Goal: Task Accomplishment & Management: Use online tool/utility

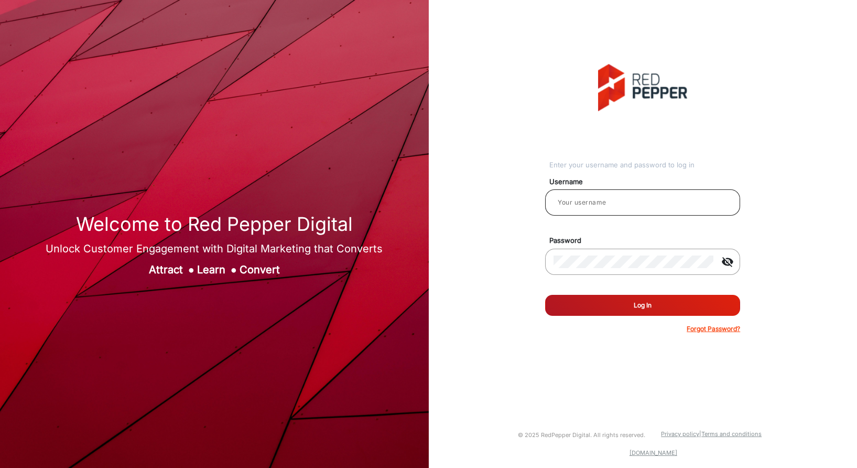
click at [609, 198] on input "email" at bounding box center [643, 202] width 178 height 13
type input "Hamish"
click at [640, 305] on button "Log In" at bounding box center [642, 305] width 195 height 21
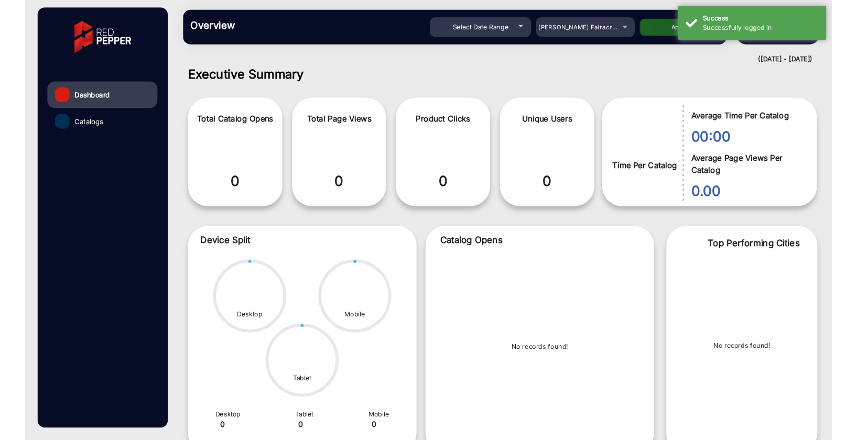
scroll to position [8, 0]
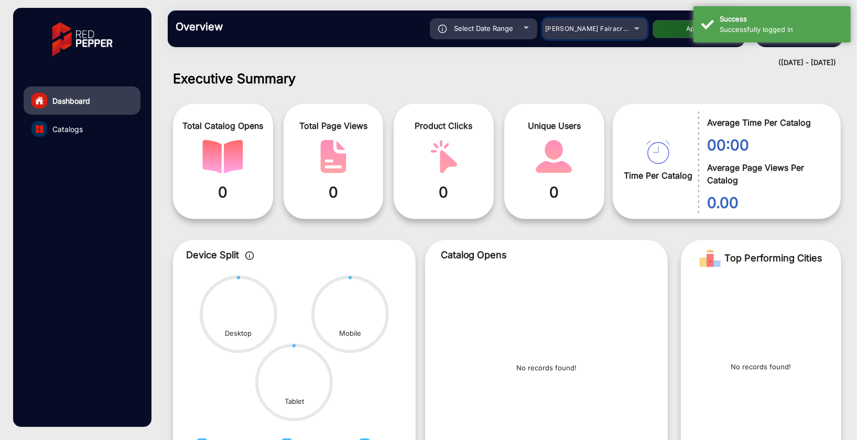
click at [572, 36] on mat-select "[PERSON_NAME] Fairacre Farms" at bounding box center [595, 28] width 105 height 21
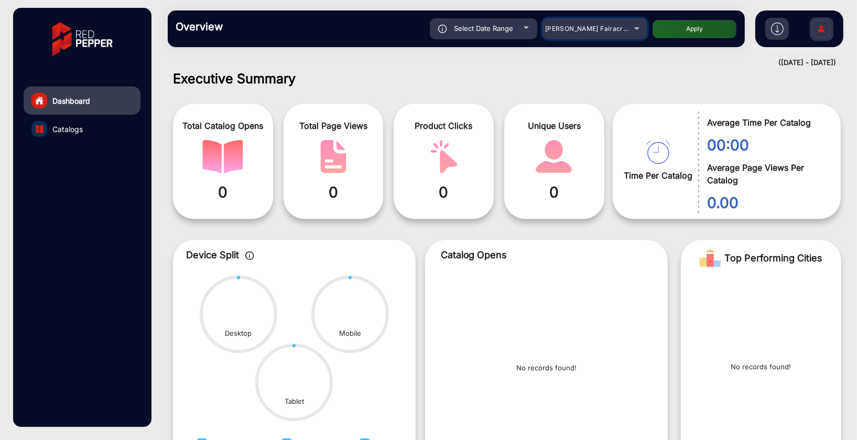
click at [570, 29] on span "[PERSON_NAME] Fairacre Farms" at bounding box center [597, 29] width 104 height 8
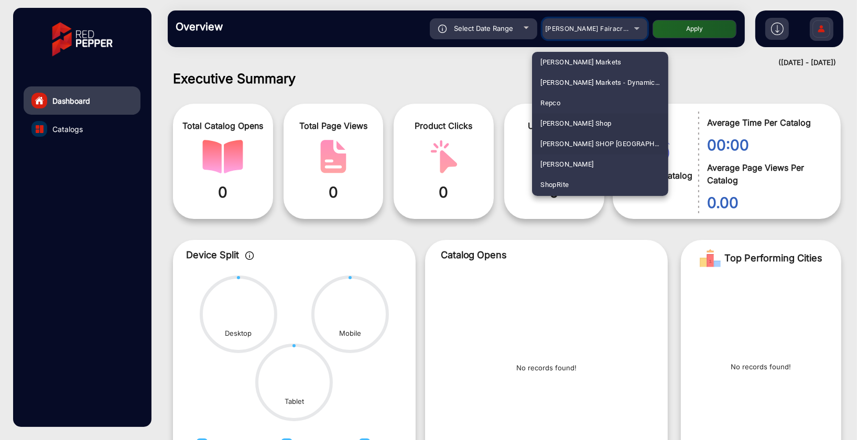
scroll to position [2550, 0]
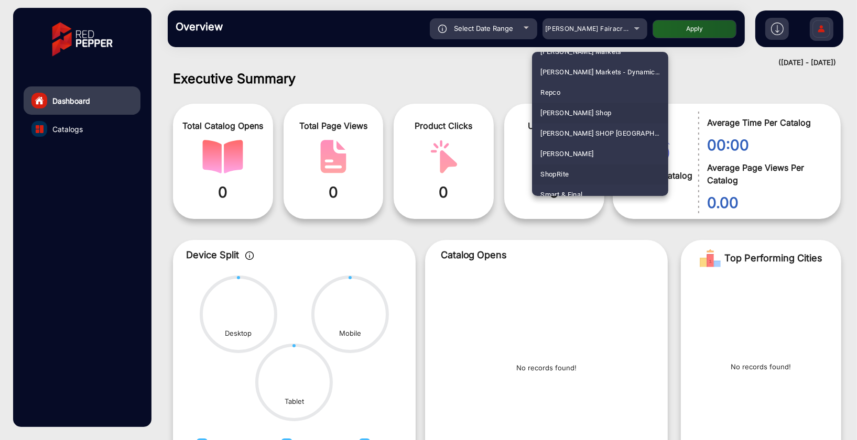
click at [560, 171] on span "ShopRite" at bounding box center [554, 174] width 28 height 20
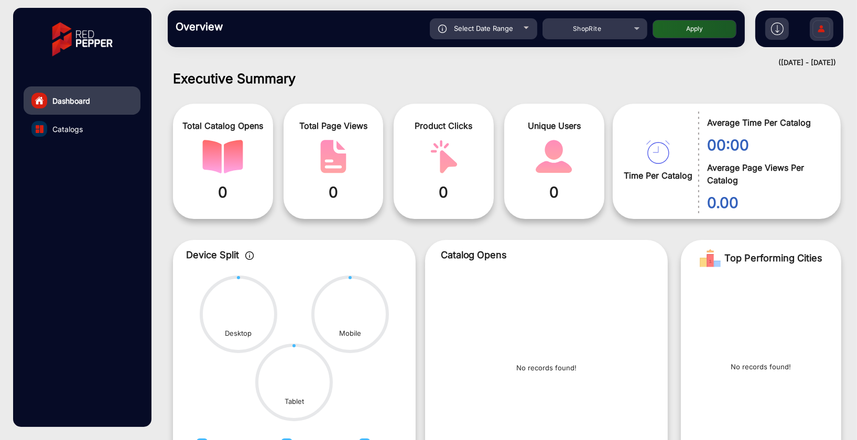
click at [682, 25] on button "Apply" at bounding box center [695, 29] width 84 height 18
type input "[DATE]"
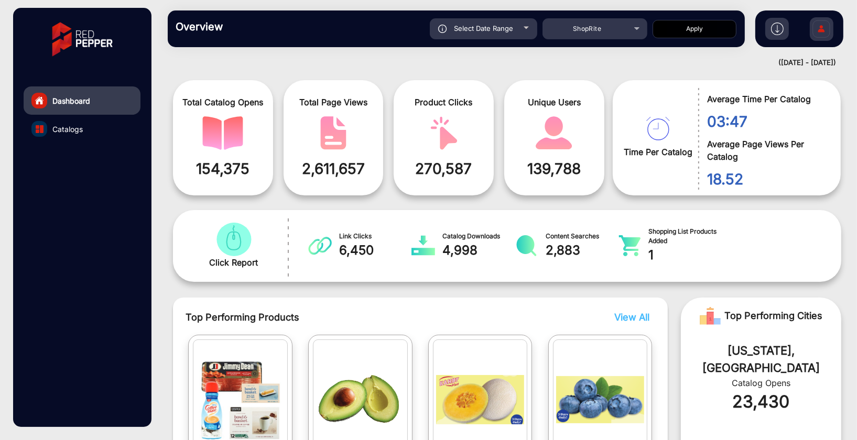
scroll to position [17, 0]
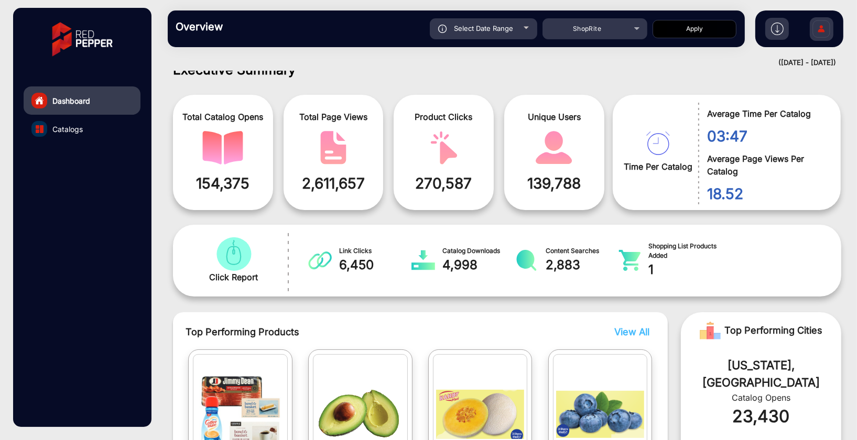
click at [500, 28] on span "Select Date Range" at bounding box center [483, 28] width 59 height 8
type input "[DATE]"
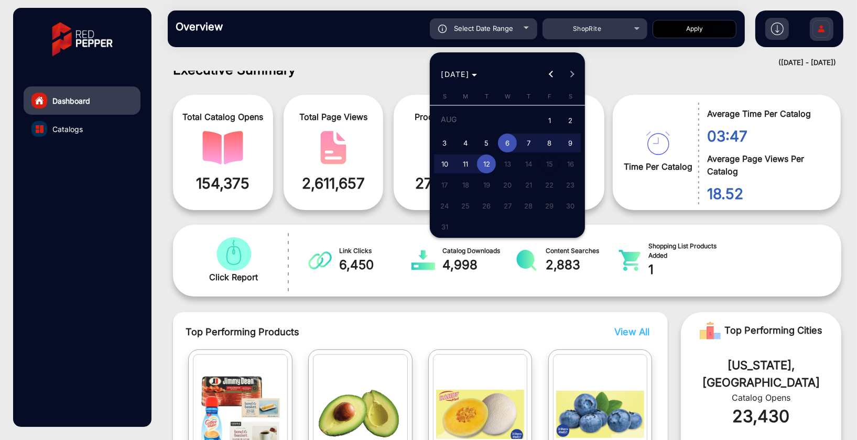
click at [407, 57] on div at bounding box center [428, 220] width 857 height 440
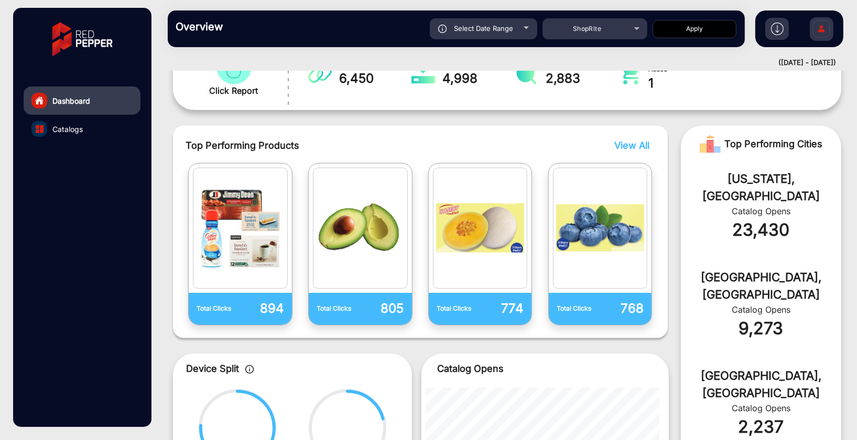
scroll to position [202, 0]
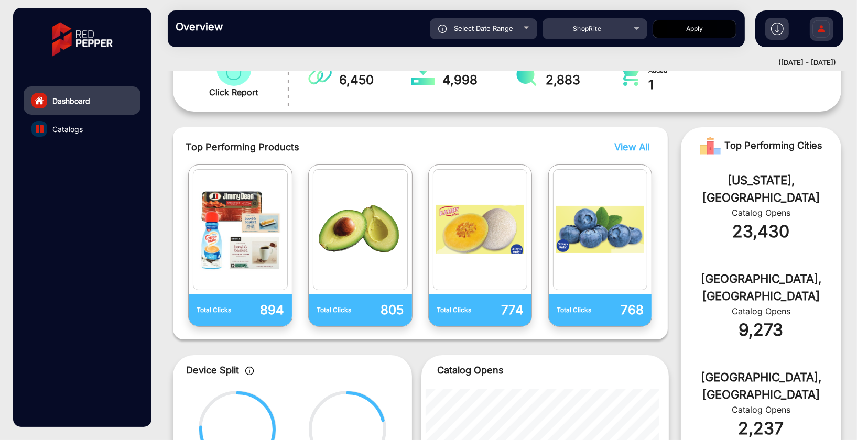
click at [629, 144] on span "View All" at bounding box center [632, 147] width 35 height 11
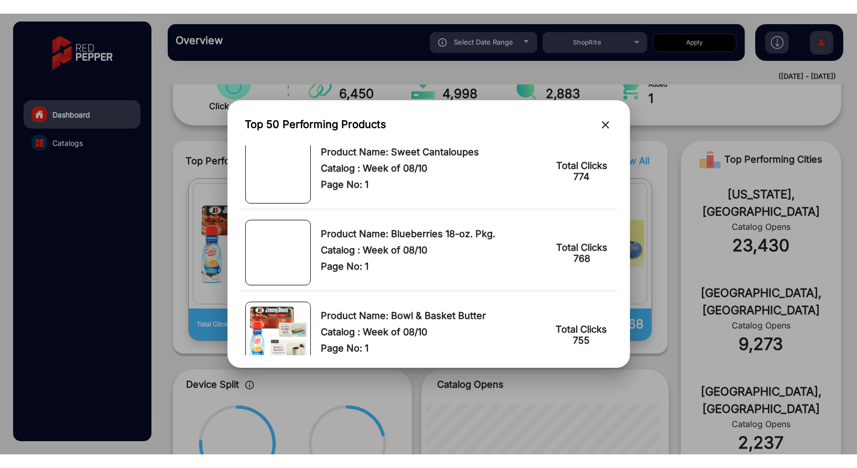
scroll to position [193, 0]
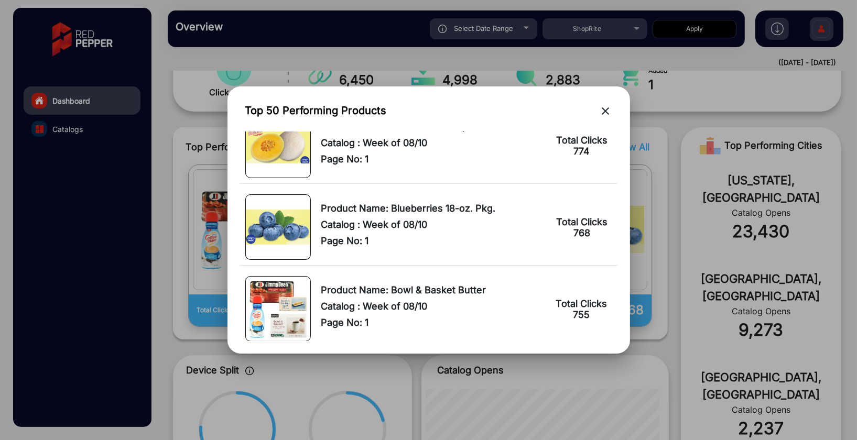
click at [604, 112] on mat-icon "close" at bounding box center [606, 111] width 13 height 13
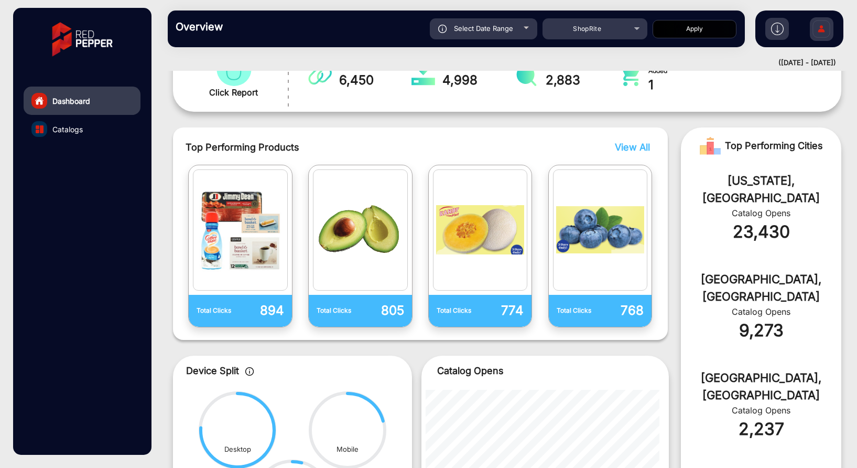
scroll to position [202, 0]
